Goal: Navigation & Orientation: Find specific page/section

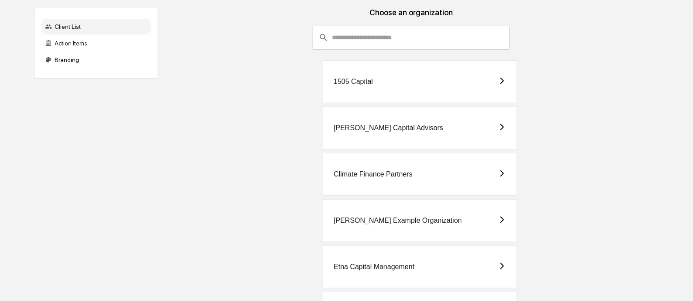
scroll to position [148, 0]
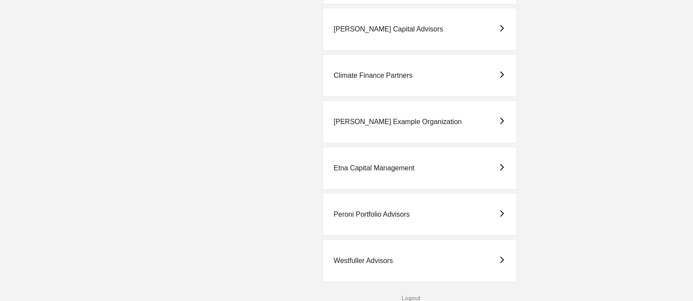
click at [377, 213] on div "Peroni Portfolio Advisors" at bounding box center [371, 214] width 76 height 8
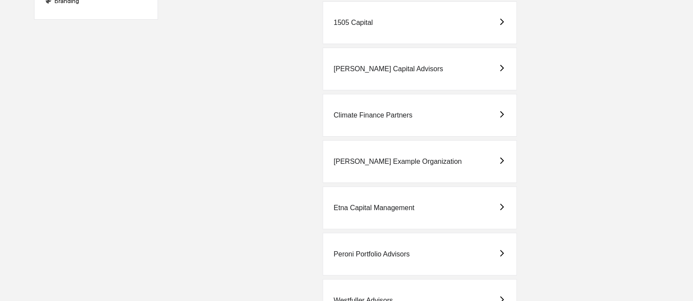
click at [411, 208] on div "Etna Capital Management" at bounding box center [373, 208] width 81 height 8
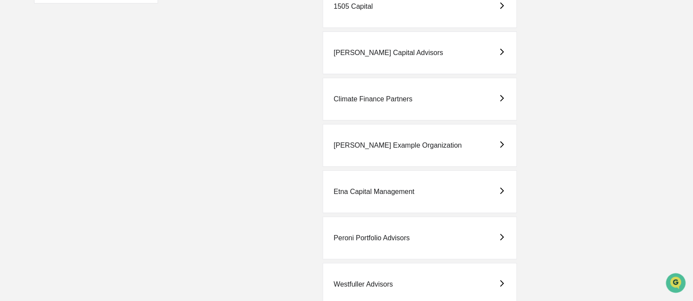
scroll to position [148, 0]
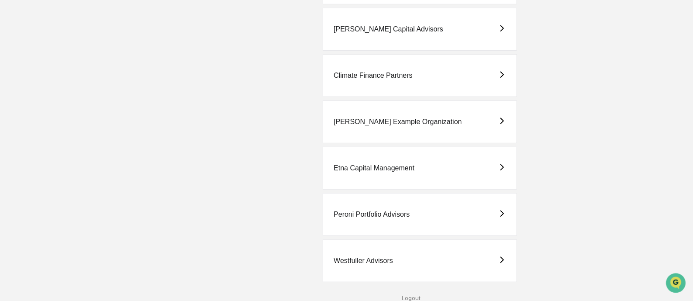
click at [385, 165] on div "Etna Capital Management" at bounding box center [373, 168] width 81 height 8
